Goal: Information Seeking & Learning: Find specific page/section

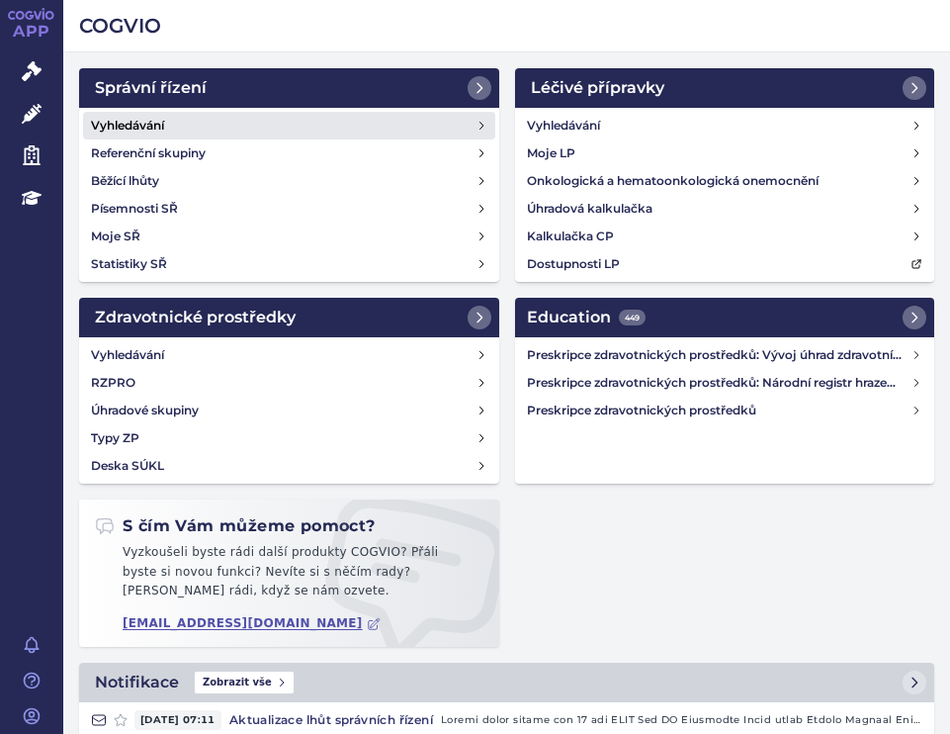
click at [153, 119] on h4 "Vyhledávání" at bounding box center [127, 126] width 73 height 20
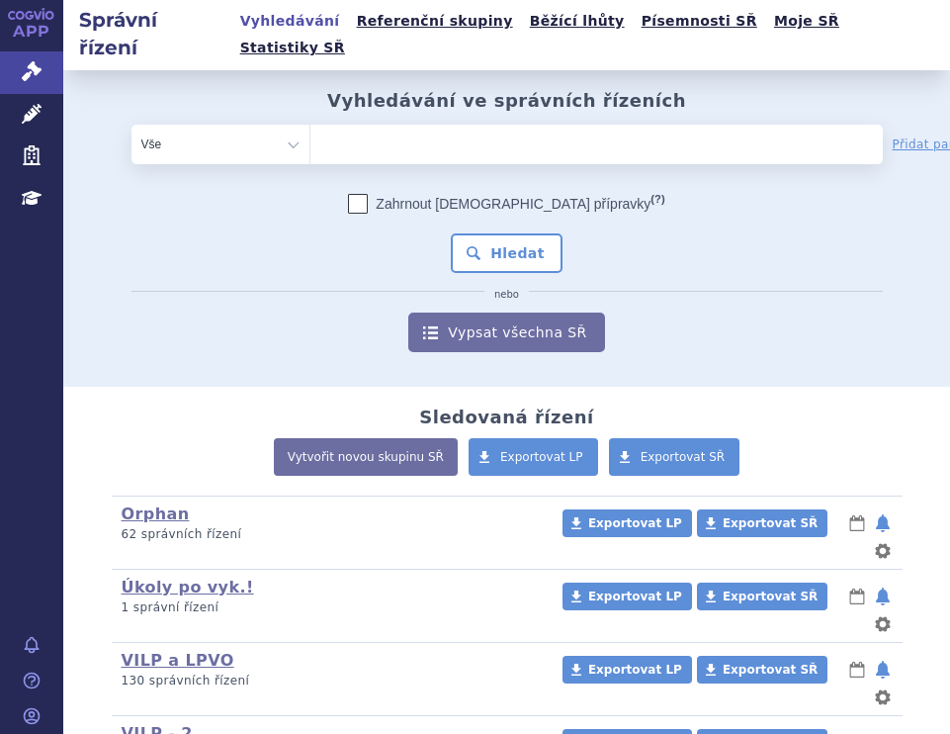
click at [447, 125] on ul at bounding box center [538, 141] width 454 height 32
click at [311, 124] on select at bounding box center [310, 144] width 1 height 40
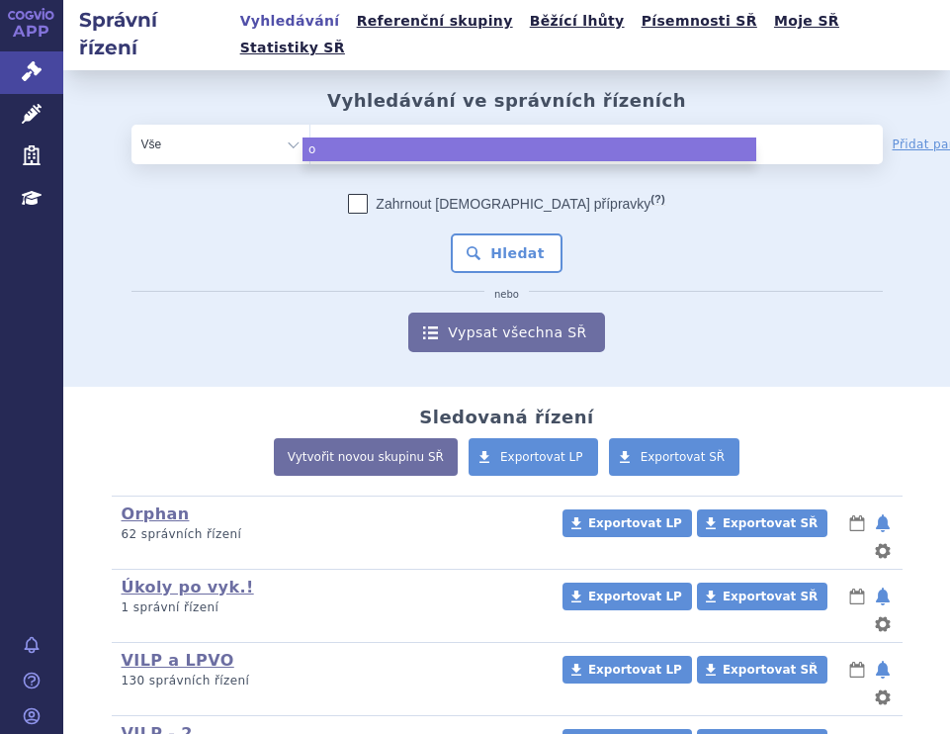
type input "on"
type input "onu"
type input "onur"
type input "onure"
type input "onureg"
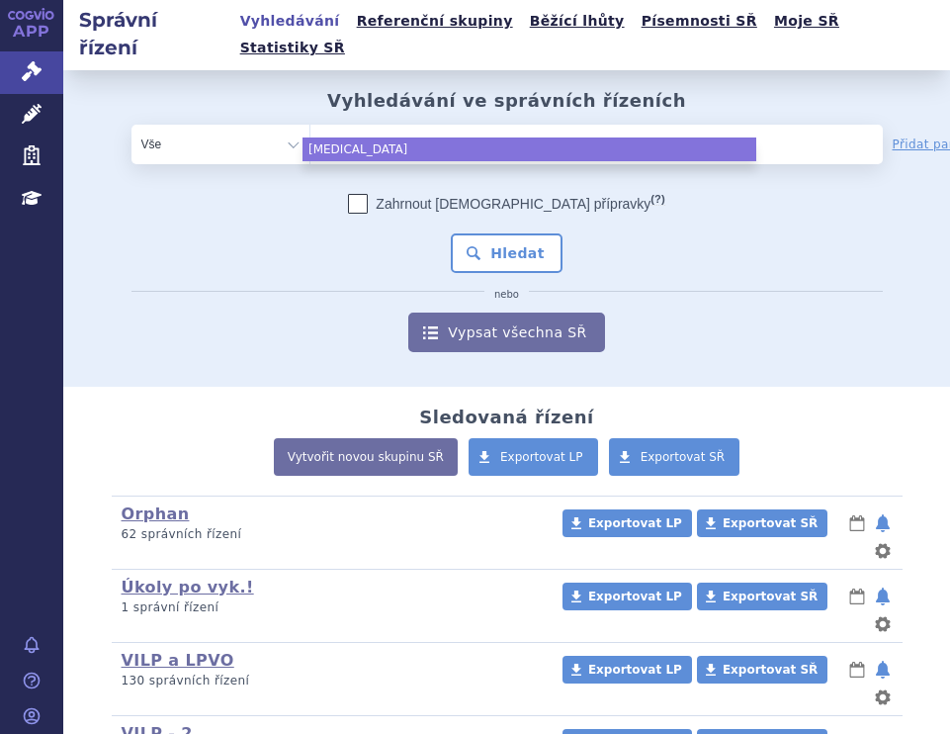
select select "onureg"
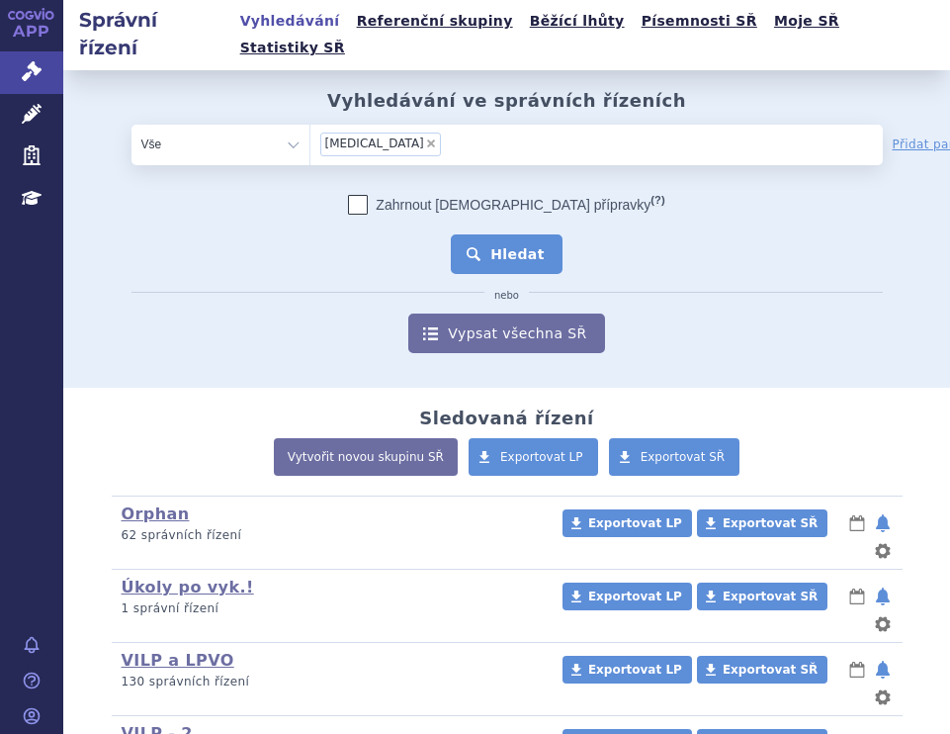
click at [523, 234] on button "Hledat" at bounding box center [507, 254] width 112 height 40
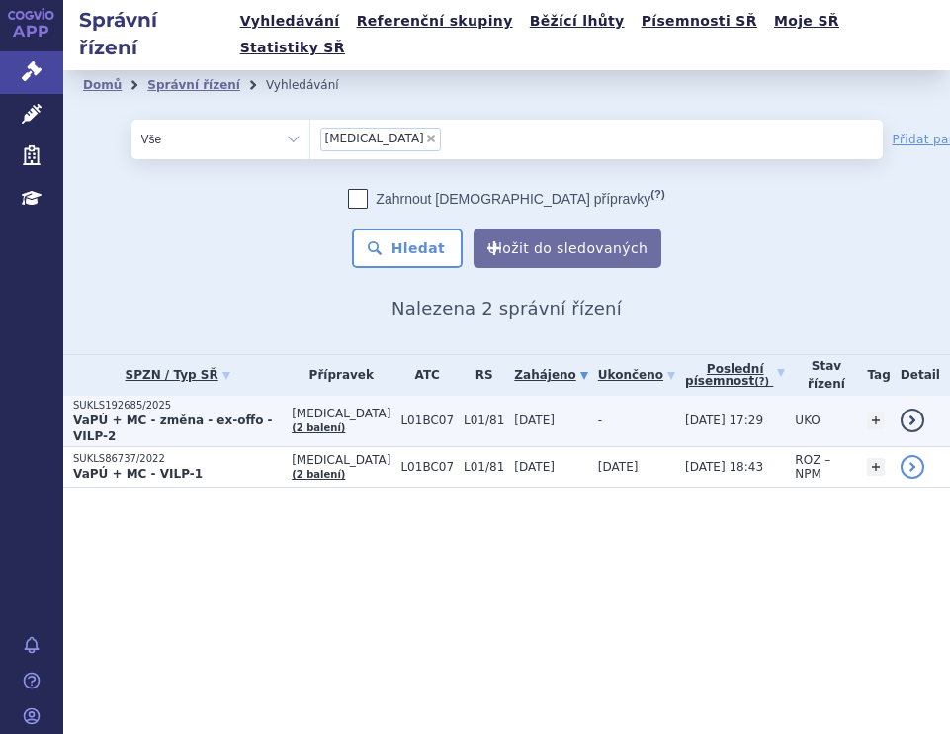
click at [111, 413] on strong "VaPÚ + MC - změna - ex-offo - VILP-2" at bounding box center [173, 428] width 200 height 30
